Goal: Transaction & Acquisition: Book appointment/travel/reservation

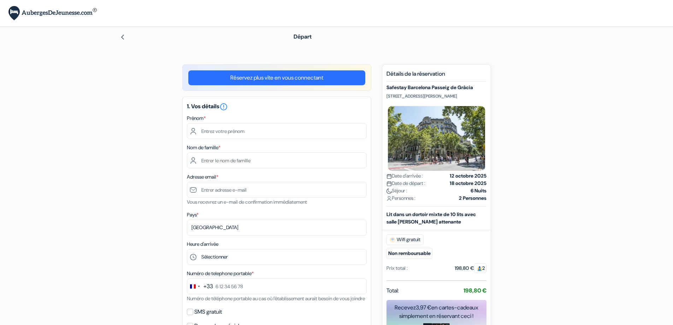
click at [220, 131] on input "text" at bounding box center [277, 131] width 180 height 16
type input "ABEDA"
type input "LOUMIR"
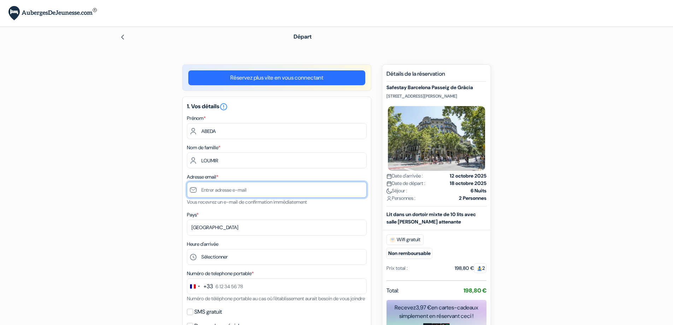
click at [216, 195] on input "text" at bounding box center [277, 189] width 180 height 16
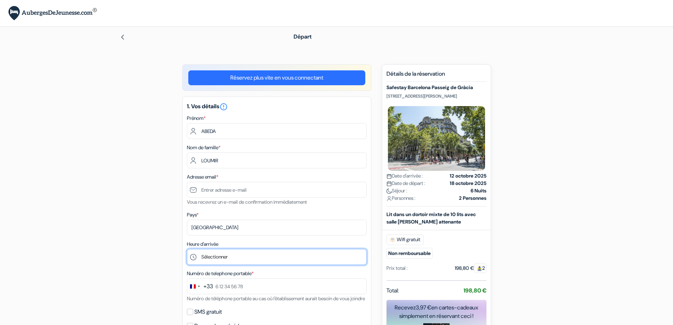
click at [211, 257] on select "Sélectionner 1:00 2:00 3:00 4:00 5:00 6:00 7:00 8:00 9:00 10:00 11:00 12:00 13:…" at bounding box center [277, 257] width 180 height 16
select select "19"
click at [187, 249] on select "Sélectionner 1:00 2:00 3:00 4:00 5:00 6:00 7:00 8:00 9:00 10:00 11:00 12:00 13:…" at bounding box center [277, 257] width 180 height 16
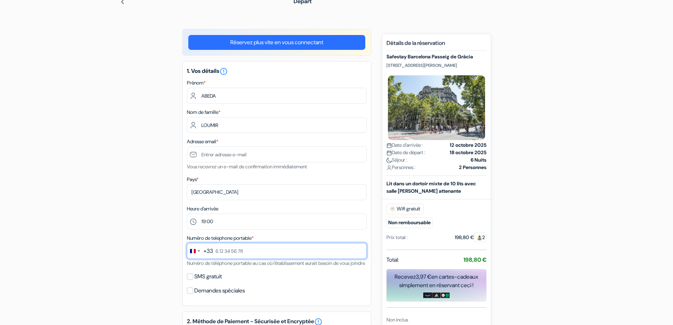
click at [222, 250] on input "text" at bounding box center [277, 251] width 180 height 16
click at [199, 251] on div "Change country, selected France (+33)" at bounding box center [194, 250] width 15 height 15
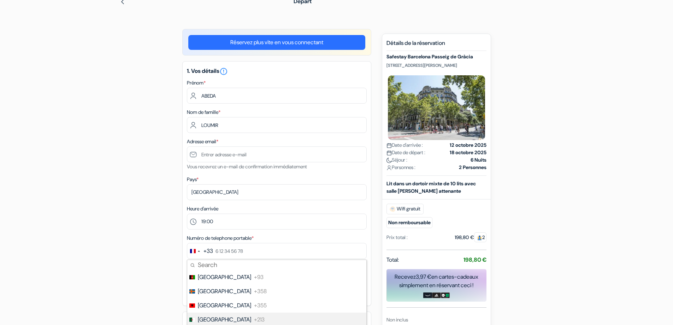
click at [217, 315] on li "[GEOGRAPHIC_DATA] +213" at bounding box center [276, 319] width 180 height 14
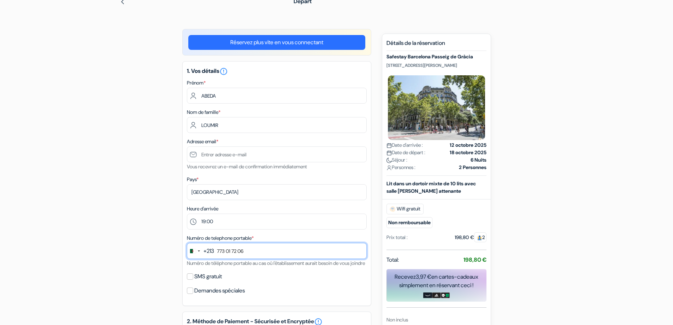
scroll to position [71, 0]
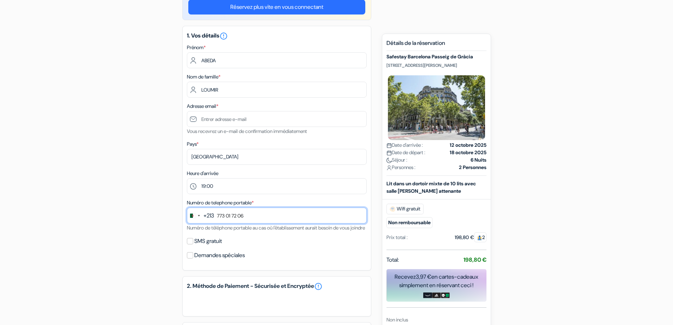
type input "773 01 72 06"
click at [204, 246] on label "SMS gratuit" at bounding box center [208, 241] width 28 height 10
click at [193, 244] on input "SMS gratuit" at bounding box center [190, 241] width 6 height 6
checkbox input "true"
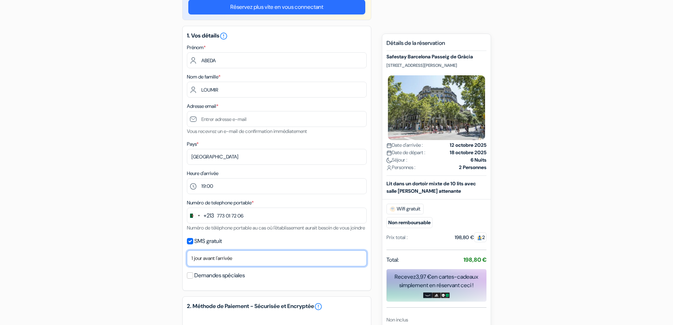
click at [200, 266] on select "Non merci Maintenant Le jour de votre arrivée 1 jour avant l'arrivée 2 jours av…" at bounding box center [277, 258] width 180 height 16
select select "0"
click at [187, 258] on select "Non merci Maintenant Le jour de votre arrivée 1 jour avant l'arrivée 2 jours av…" at bounding box center [277, 258] width 180 height 16
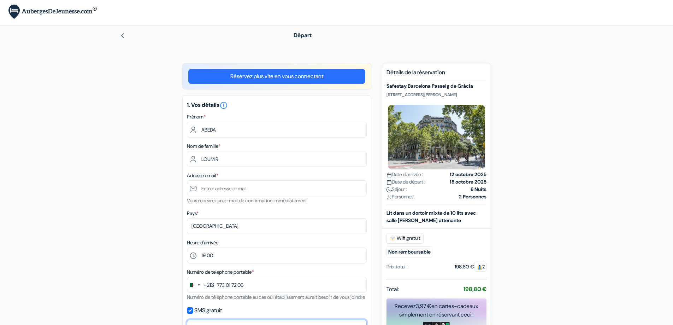
scroll to position [37, 0]
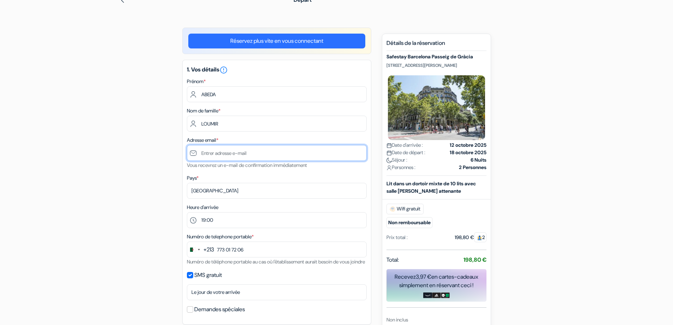
click at [215, 154] on input "text" at bounding box center [277, 153] width 180 height 16
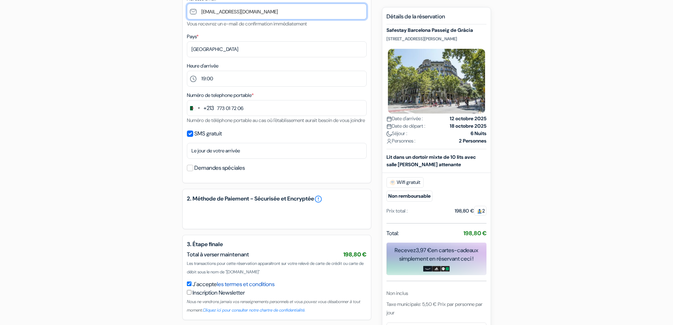
scroll to position [213, 0]
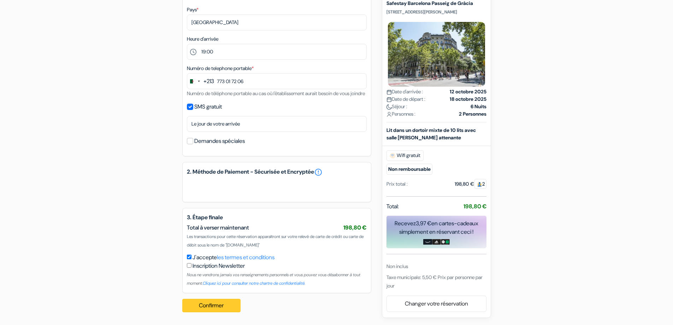
type input "[EMAIL_ADDRESS][DOMAIN_NAME]"
click at [228, 302] on button "Confirmer Loading..." at bounding box center [211, 304] width 59 height 13
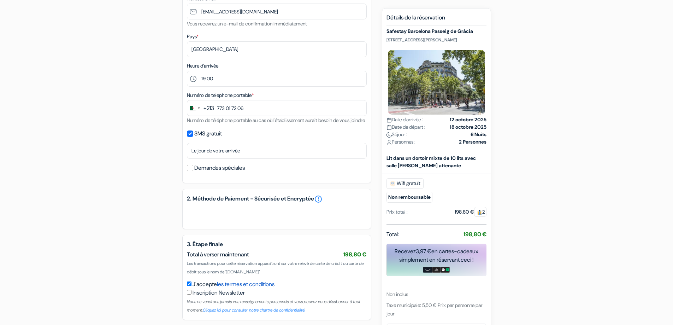
scroll to position [214, 0]
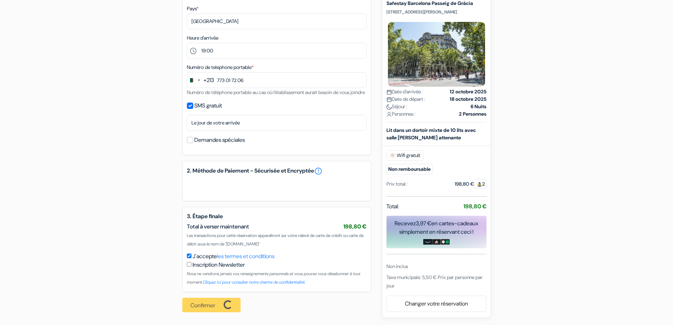
click at [225, 307] on div "Confirmer Loading... Traitement de la demande..." at bounding box center [213, 305] width 63 height 26
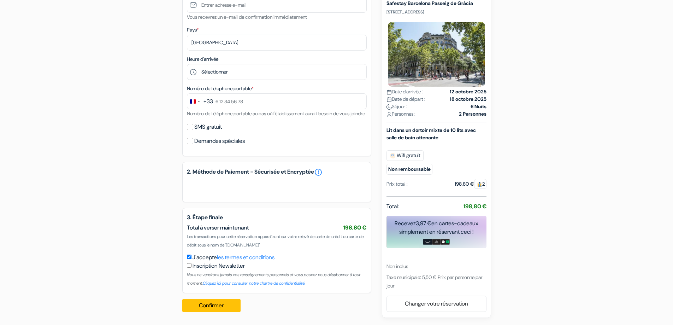
scroll to position [193, 0]
click at [192, 129] on input "SMS gratuit" at bounding box center [190, 127] width 6 height 6
checkbox input "true"
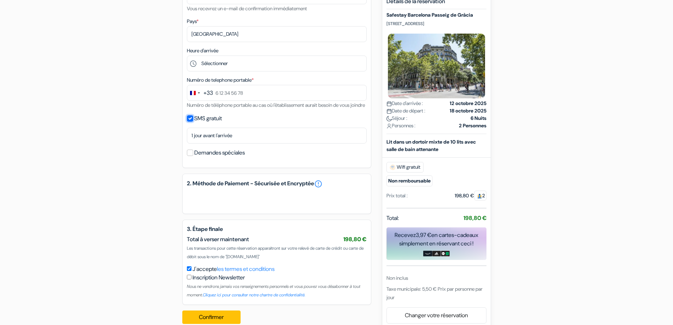
scroll to position [213, 0]
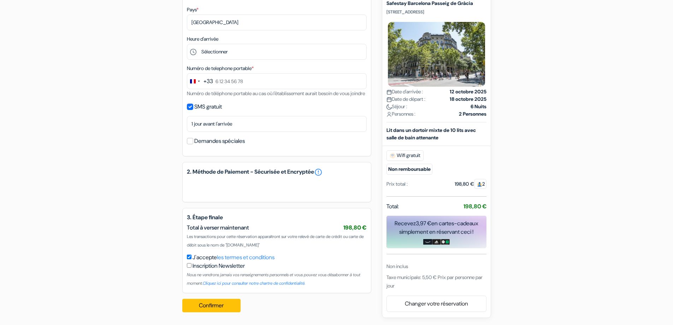
click at [211, 77] on div "+33" at bounding box center [208, 81] width 10 height 8
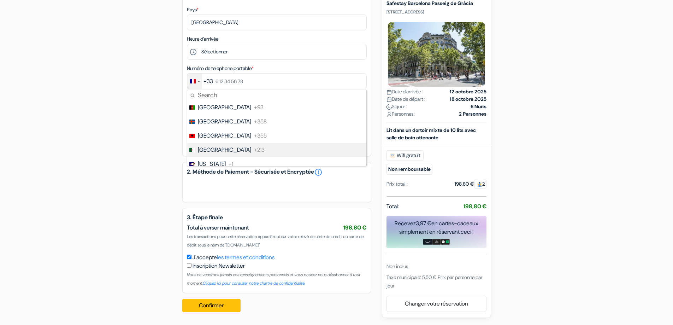
click at [204, 145] on span "[GEOGRAPHIC_DATA]" at bounding box center [224, 149] width 53 height 8
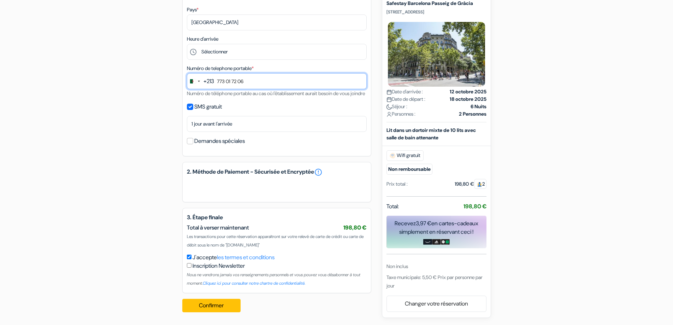
scroll to position [72, 0]
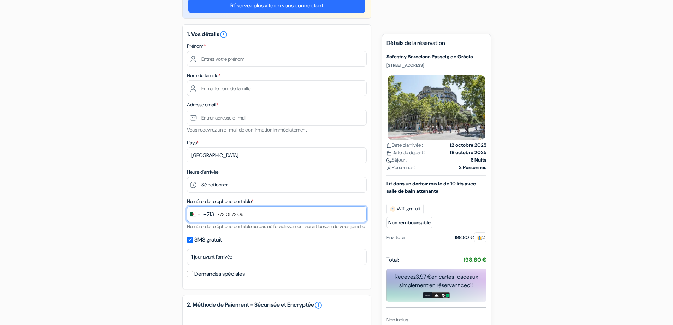
type input "773 01 72 06"
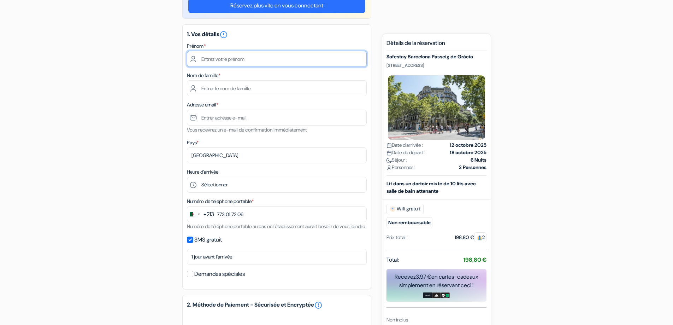
click at [220, 64] on input "text" at bounding box center [277, 59] width 180 height 16
type input "ABED"
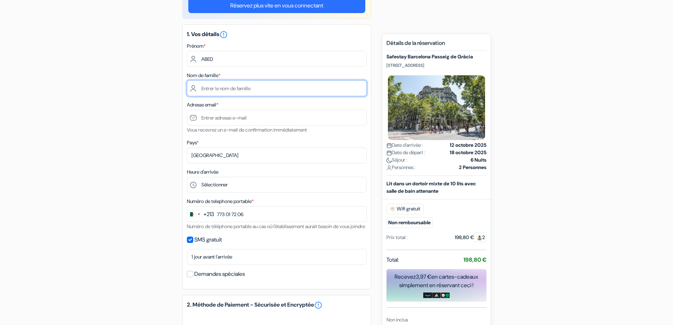
type input "A"
type input "LOUMIR"
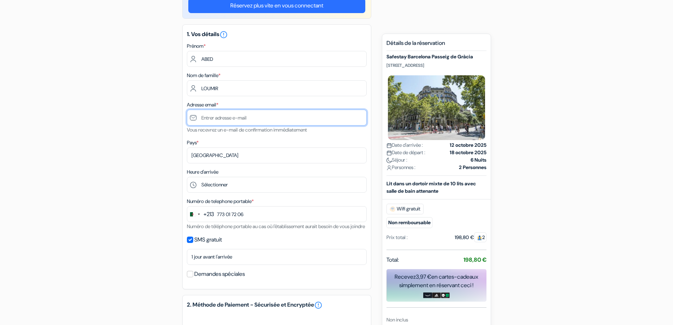
click at [218, 122] on input "text" at bounding box center [277, 117] width 180 height 16
type input "A"
type input "[EMAIL_ADDRESS][DOMAIN_NAME]"
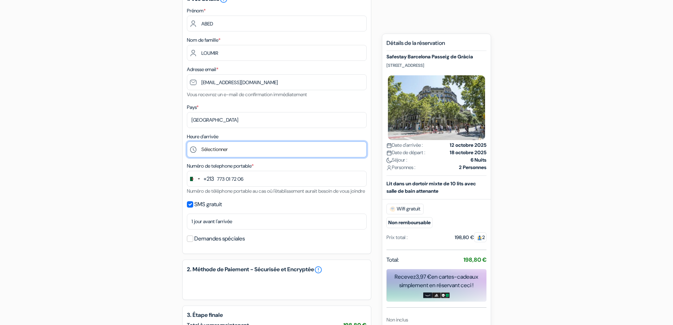
click at [221, 144] on select "Sélectionner 1:00 2:00 3:00 4:00 5:00 6:00 7:00 8:00 9:00 10:00 11:00 12:00 13:…" at bounding box center [277, 149] width 180 height 16
select select "18"
click at [187, 141] on select "Sélectionner 1:00 2:00 3:00 4:00 5:00 6:00 7:00 8:00 9:00 10:00 11:00 12:00 13:…" at bounding box center [277, 149] width 180 height 16
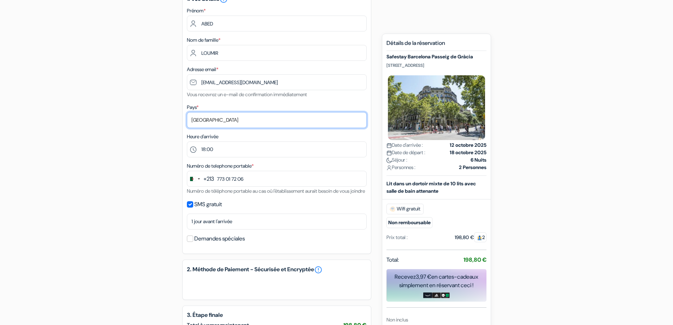
click at [210, 120] on select "Selectionner le pays Abkhazie [GEOGRAPHIC_DATA] [GEOGRAPHIC_DATA] Du [GEOGRAPHI…" at bounding box center [277, 120] width 180 height 16
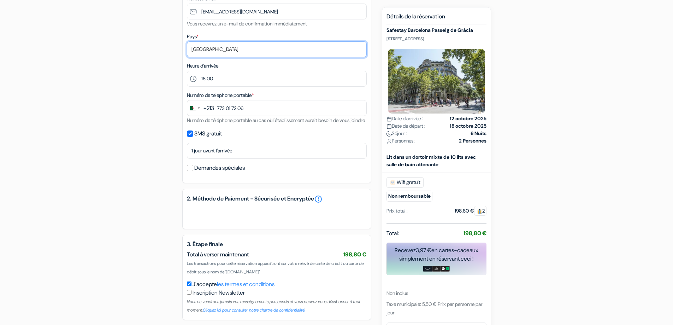
scroll to position [213, 0]
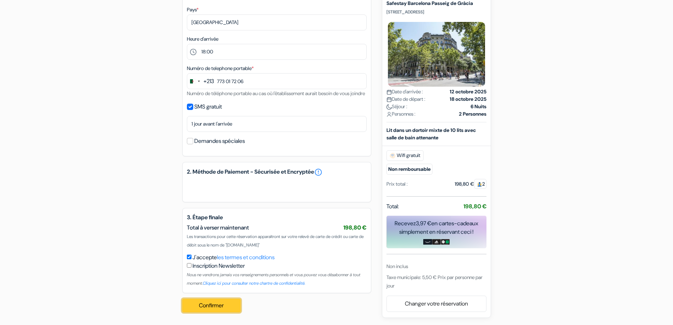
click at [214, 306] on button "Confirmer Loading..." at bounding box center [211, 304] width 59 height 13
click at [428, 300] on link "Changer votre réservation" at bounding box center [436, 303] width 99 height 13
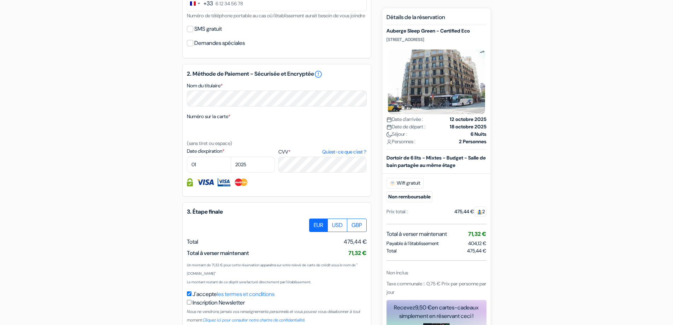
scroll to position [333, 0]
